Goal: Check status: Check status

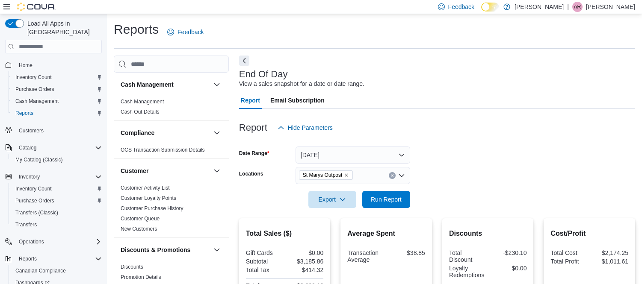
scroll to position [204, 0]
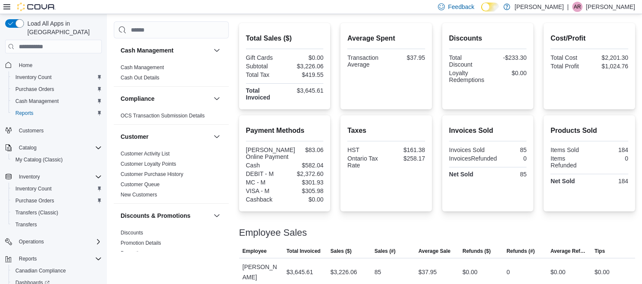
scroll to position [204, 0]
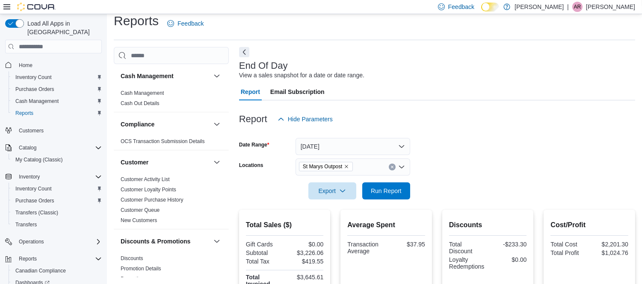
scroll to position [204, 0]
